Goal: Task Accomplishment & Management: Manage account settings

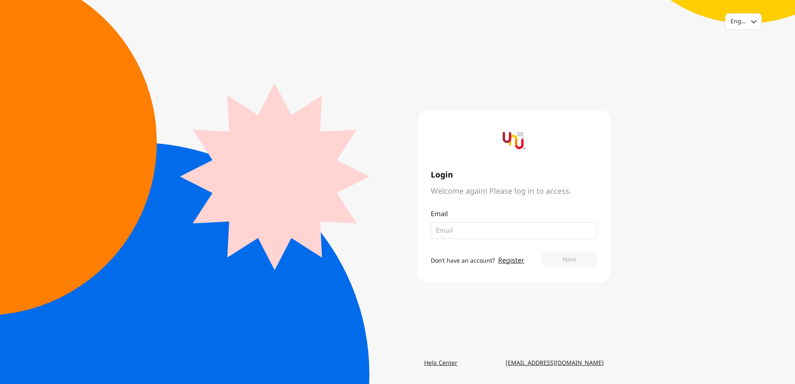
click at [665, 193] on div "English Login Welcome again! Please log in to access. Email Don’t have an accou…" at bounding box center [397, 192] width 795 height 384
click at [503, 223] on fieldset at bounding box center [514, 230] width 166 height 17
click at [478, 230] on input "email" at bounding box center [511, 231] width 150 height 10
type input "[EMAIL_ADDRESS][DOMAIN_NAME]"
click at [544, 259] on button "Next" at bounding box center [569, 259] width 55 height 15
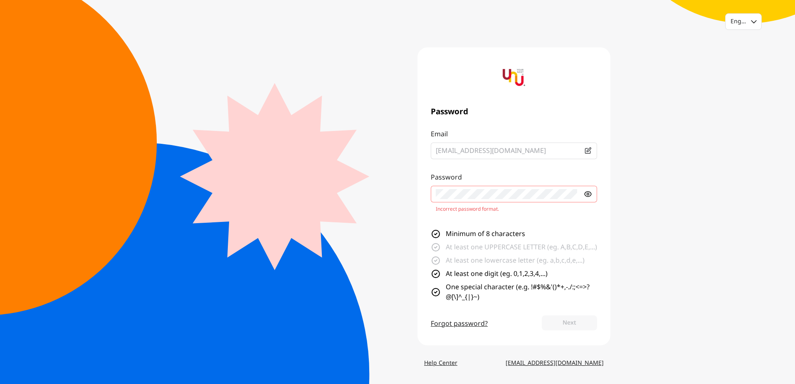
click at [586, 244] on form "Email [EMAIL_ADDRESS][DOMAIN_NAME] Password Incorrect password format. Minimum …" at bounding box center [514, 230] width 166 height 203
click at [591, 191] on icon at bounding box center [587, 194] width 8 height 8
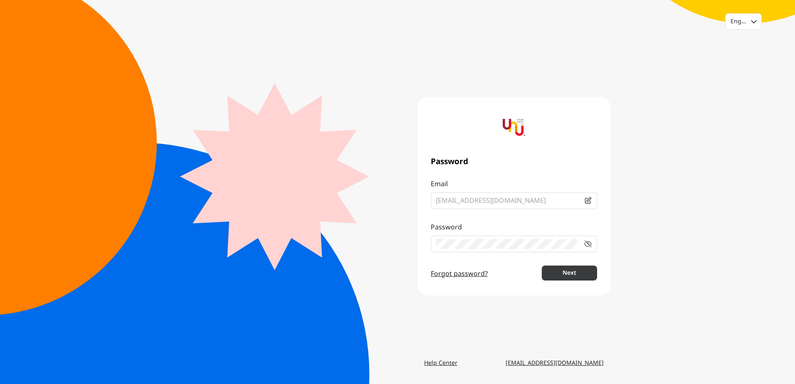
click at [551, 276] on button "Next" at bounding box center [569, 273] width 55 height 15
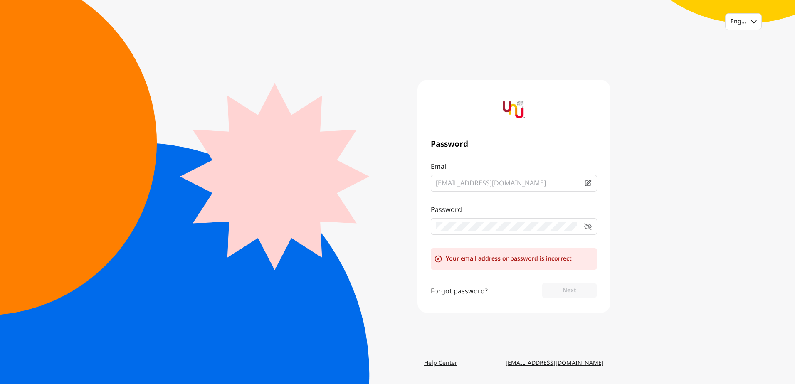
click at [460, 294] on link "Forgot password?" at bounding box center [459, 291] width 57 height 10
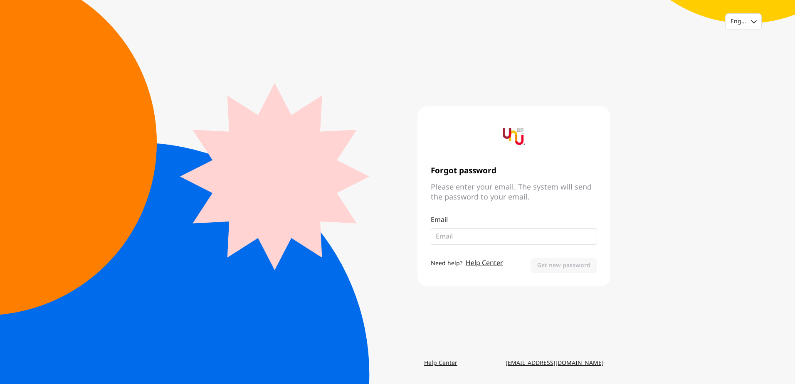
click at [508, 237] on input "email" at bounding box center [514, 236] width 156 height 10
click at [529, 236] on input "email" at bounding box center [514, 236] width 156 height 10
click at [521, 238] on input "[EMAIL_ADDRESS][DOMAIN_NAME]" at bounding box center [514, 236] width 156 height 10
type input "p"
click at [531, 234] on input "email" at bounding box center [514, 236] width 156 height 10
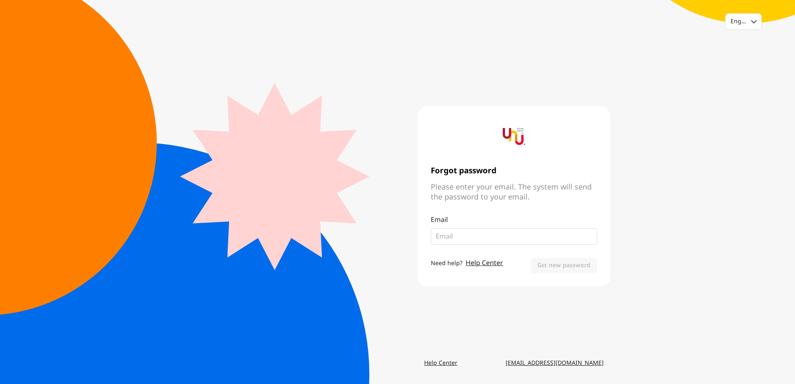
type input "[EMAIL_ADDRESS][DOMAIN_NAME]"
click at [562, 267] on button "Get new password" at bounding box center [563, 265] width 66 height 15
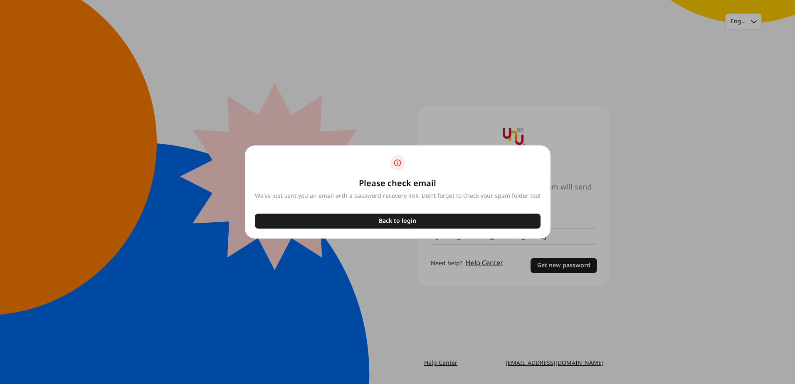
click at [402, 188] on div "Please check email" at bounding box center [398, 184] width 286 height 10
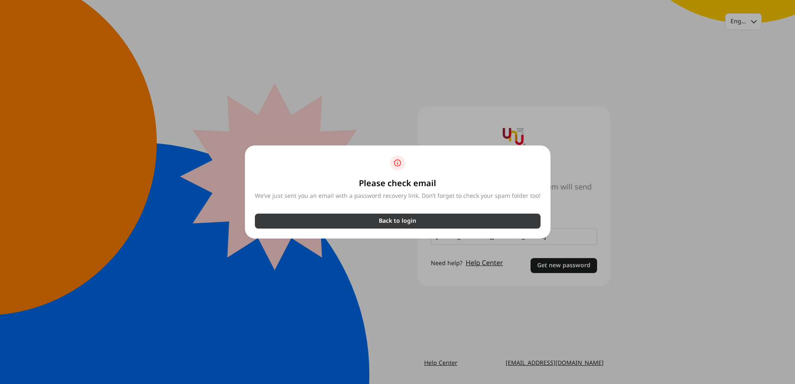
click at [397, 224] on p "Back to login" at bounding box center [397, 221] width 37 height 8
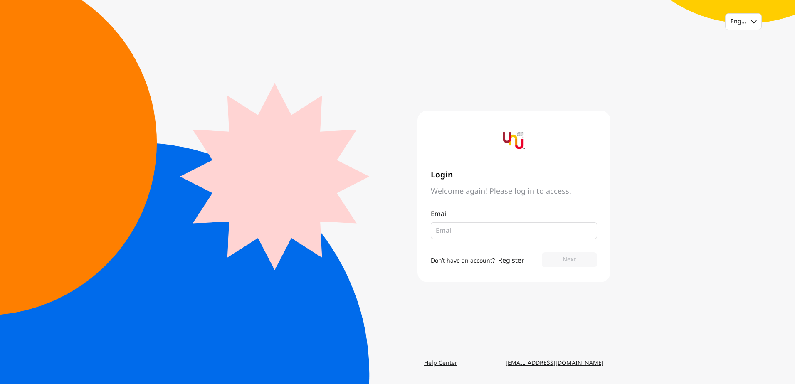
click at [641, 125] on div "English Login Welcome again! Please log in to access. Email Don’t have an accou…" at bounding box center [397, 192] width 795 height 384
click at [495, 220] on div "Email" at bounding box center [514, 224] width 166 height 30
click at [495, 229] on input "email" at bounding box center [511, 231] width 150 height 10
type input "[EMAIL_ADDRESS][DOMAIN_NAME]"
click at [572, 259] on button "Next" at bounding box center [569, 259] width 55 height 15
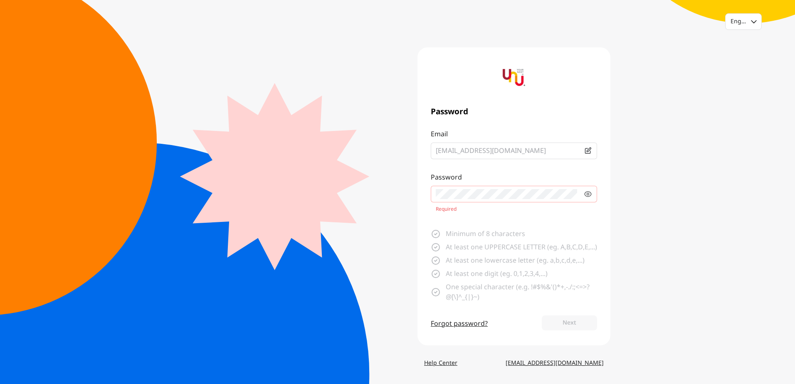
click at [518, 114] on div "Password Email [EMAIL_ADDRESS][DOMAIN_NAME] Password Required Minimum of 8 char…" at bounding box center [513, 196] width 193 height 298
